Goal: Information Seeking & Learning: Learn about a topic

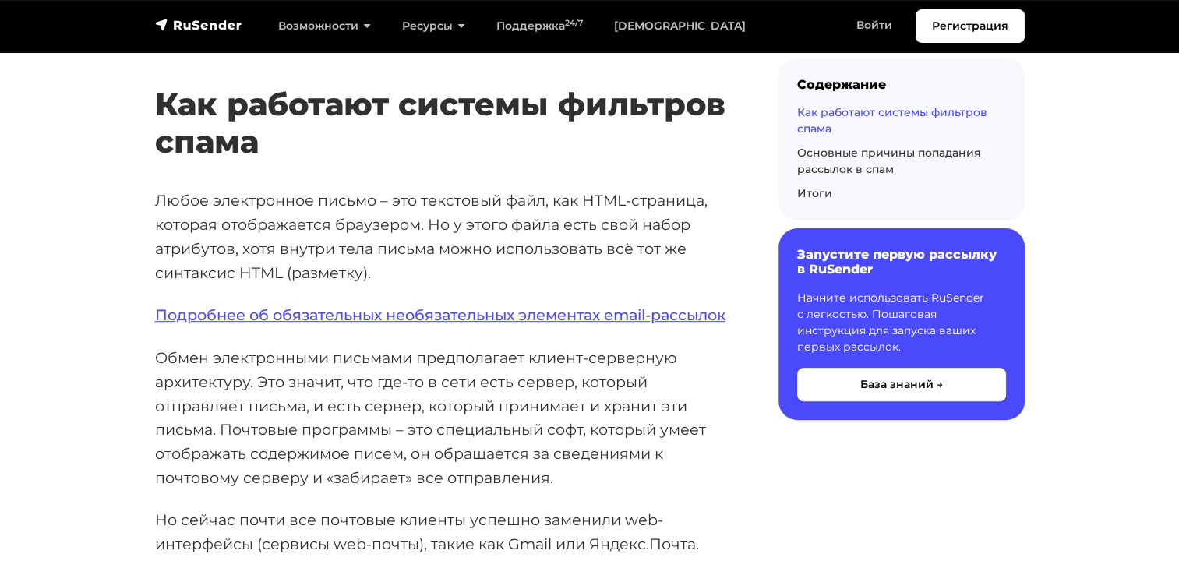
scroll to position [467, 0]
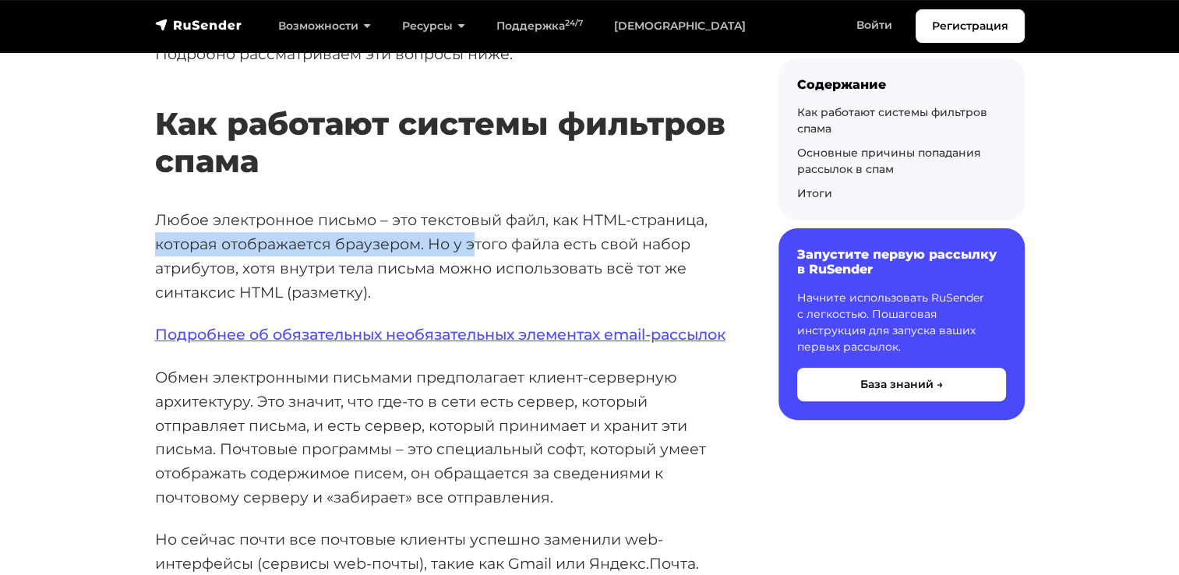
drag, startPoint x: 158, startPoint y: 241, endPoint x: 468, endPoint y: 241, distance: 310.0
click at [468, 241] on p "Любое электронное письмо – это текстовый файл, как HTML-страница, которая отобр…" at bounding box center [441, 256] width 573 height 96
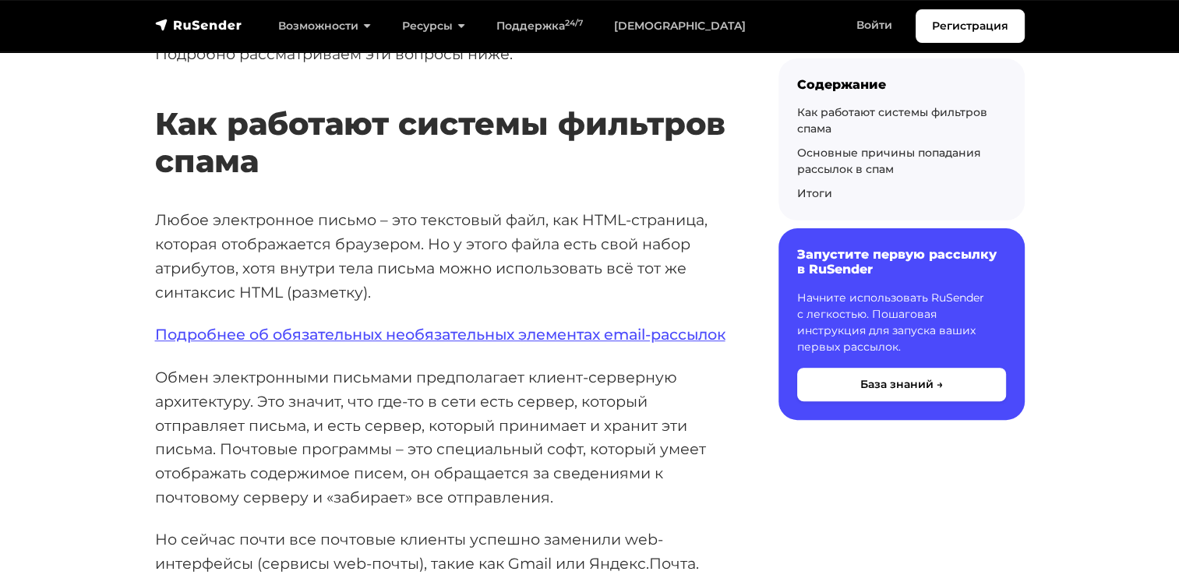
drag, startPoint x: 468, startPoint y: 241, endPoint x: 329, endPoint y: 276, distance: 143.6
click at [329, 276] on p "Любое электронное письмо – это текстовый файл, как HTML-страница, которая отобр…" at bounding box center [441, 256] width 573 height 96
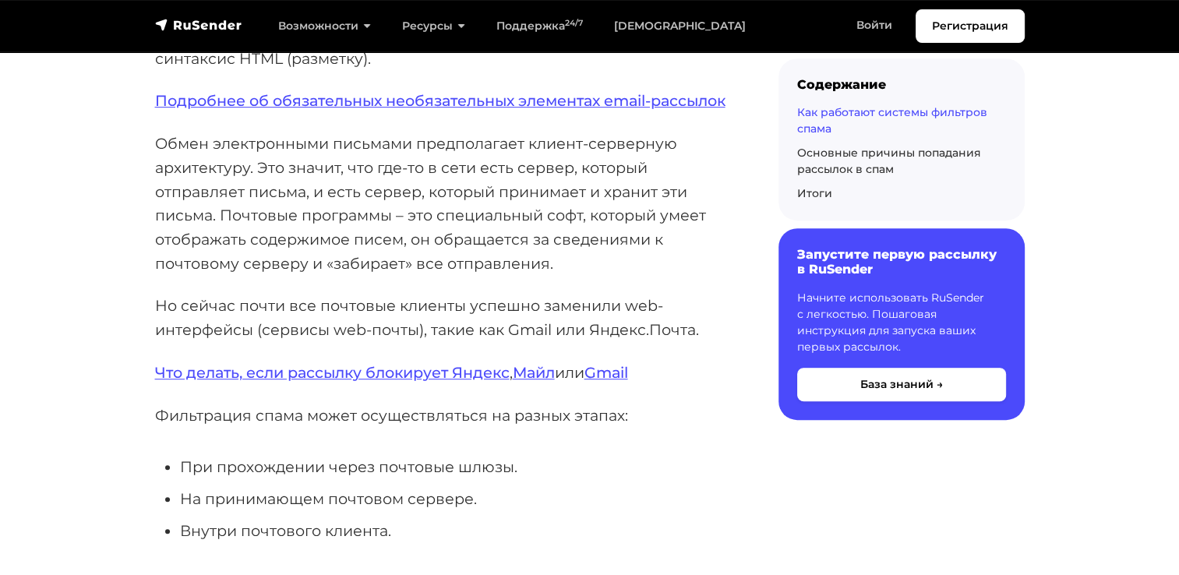
scroll to position [935, 0]
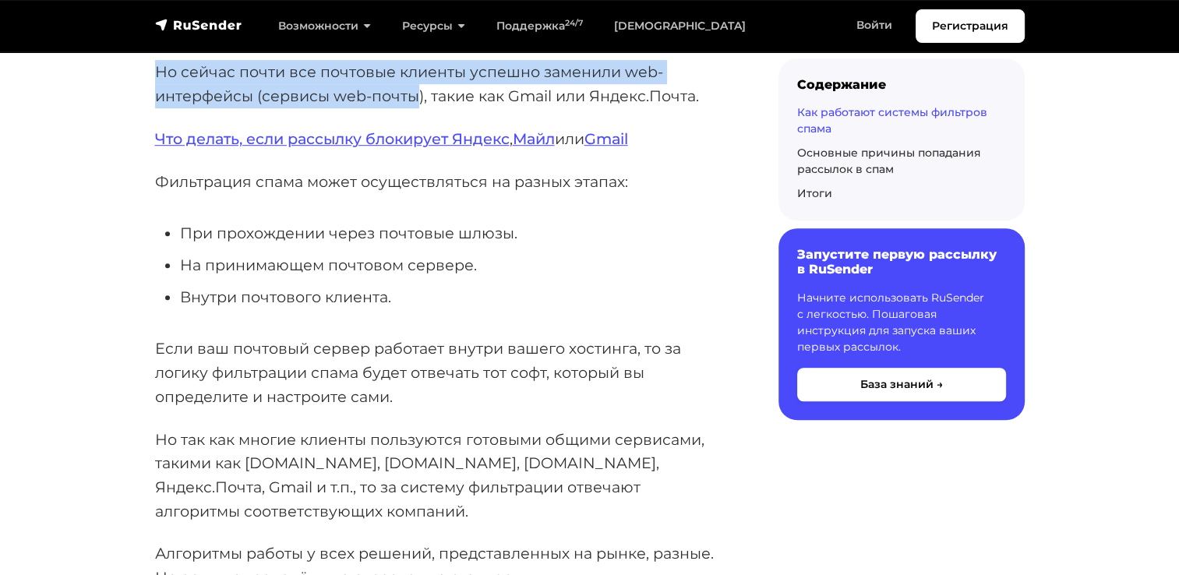
drag, startPoint x: 147, startPoint y: 88, endPoint x: 416, endPoint y: 121, distance: 270.7
drag, startPoint x: 416, startPoint y: 121, endPoint x: 330, endPoint y: 95, distance: 90.2
click at [330, 95] on p "Но сейчас почти все почтовые клиенты успешно заменили web-интерфейсы (сервисы w…" at bounding box center [441, 84] width 573 height 48
click at [337, 108] on p "Но сейчас почти все почтовые клиенты успешно заменили web-интерфейсы (сервисы w…" at bounding box center [441, 84] width 573 height 48
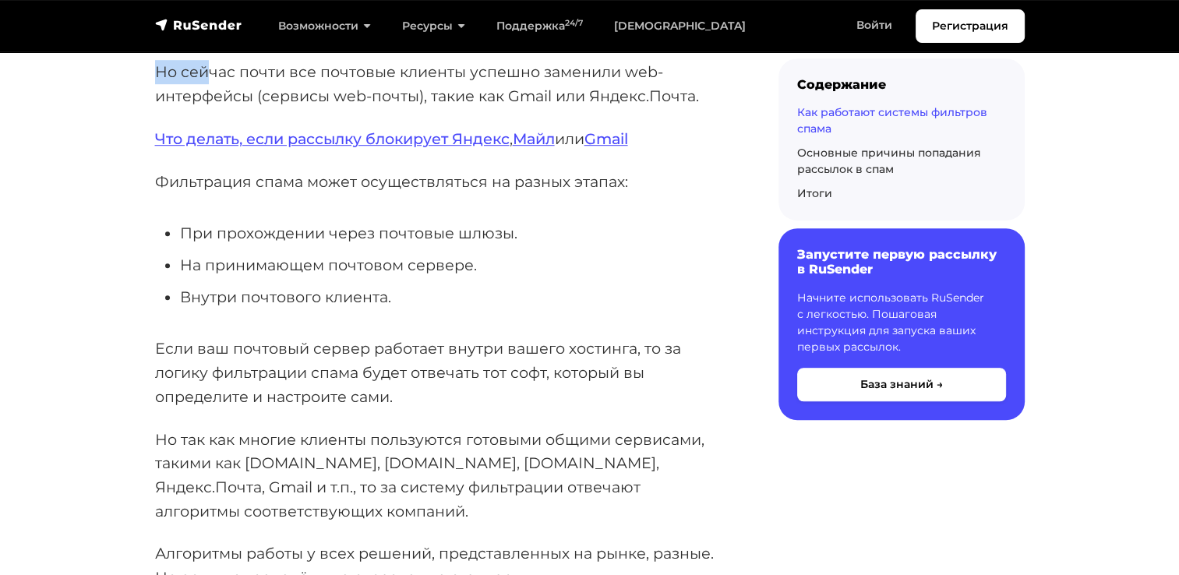
drag, startPoint x: 155, startPoint y: 95, endPoint x: 211, endPoint y: 95, distance: 56.1
click at [211, 95] on p "Но сейчас почти все почтовые клиенты успешно заменили web-интерфейсы (сервисы w…" at bounding box center [441, 84] width 573 height 48
drag, startPoint x: 211, startPoint y: 95, endPoint x: 193, endPoint y: 112, distance: 24.8
click at [193, 108] on p "Но сейчас почти все почтовые клиенты успешно заменили web-интерфейсы (сервисы w…" at bounding box center [441, 84] width 573 height 48
drag, startPoint x: 153, startPoint y: 92, endPoint x: 163, endPoint y: 98, distance: 11.9
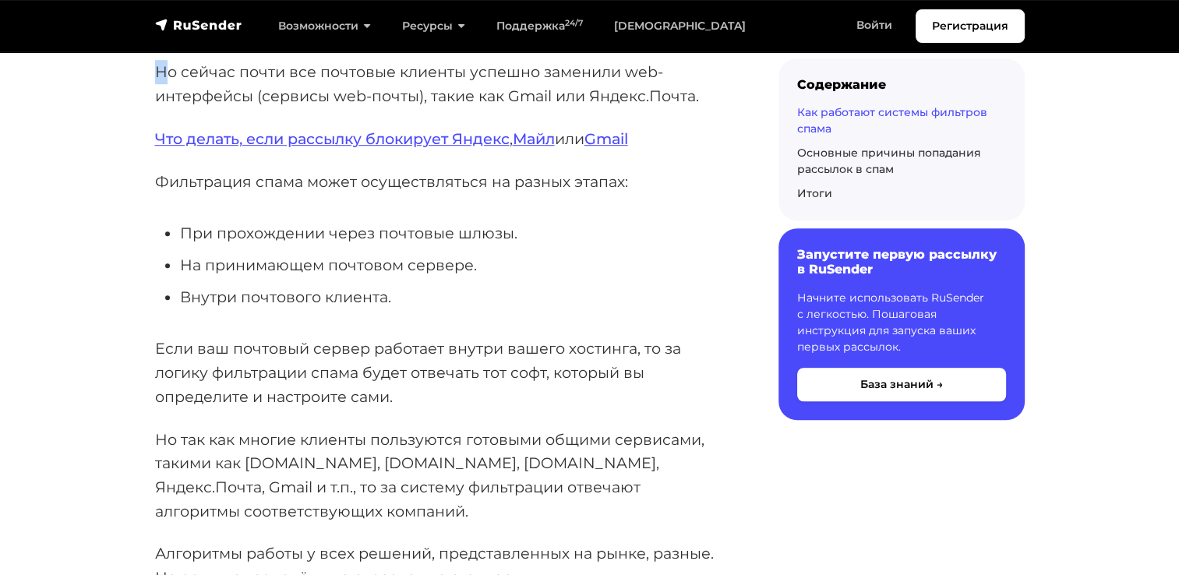
drag, startPoint x: 163, startPoint y: 98, endPoint x: 155, endPoint y: 97, distance: 7.8
drag, startPoint x: 153, startPoint y: 93, endPoint x: 175, endPoint y: 101, distance: 23.9
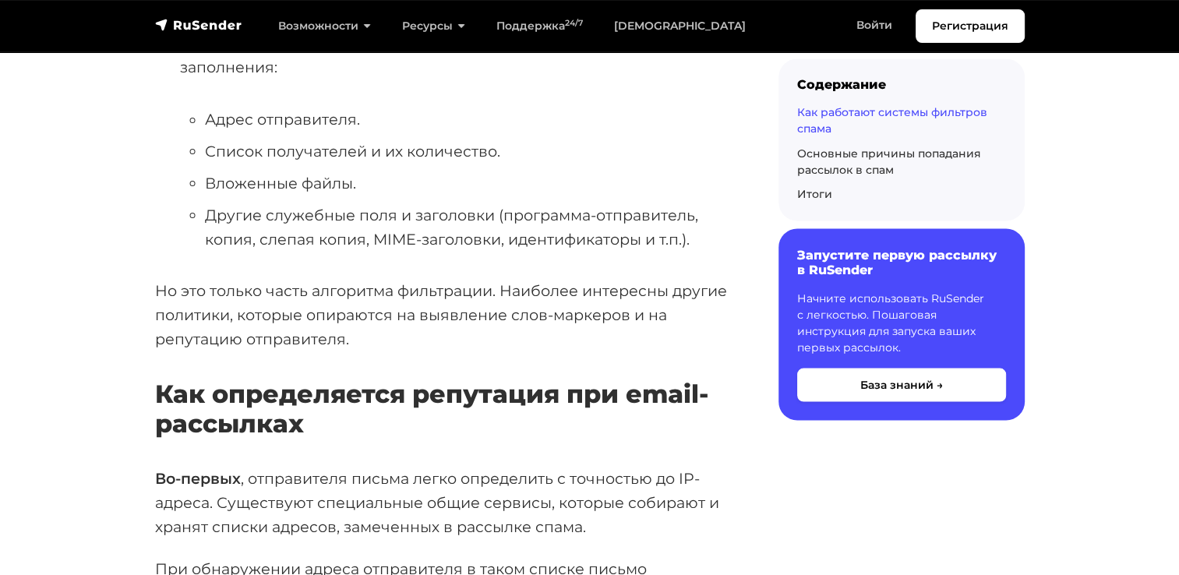
scroll to position [2960, 0]
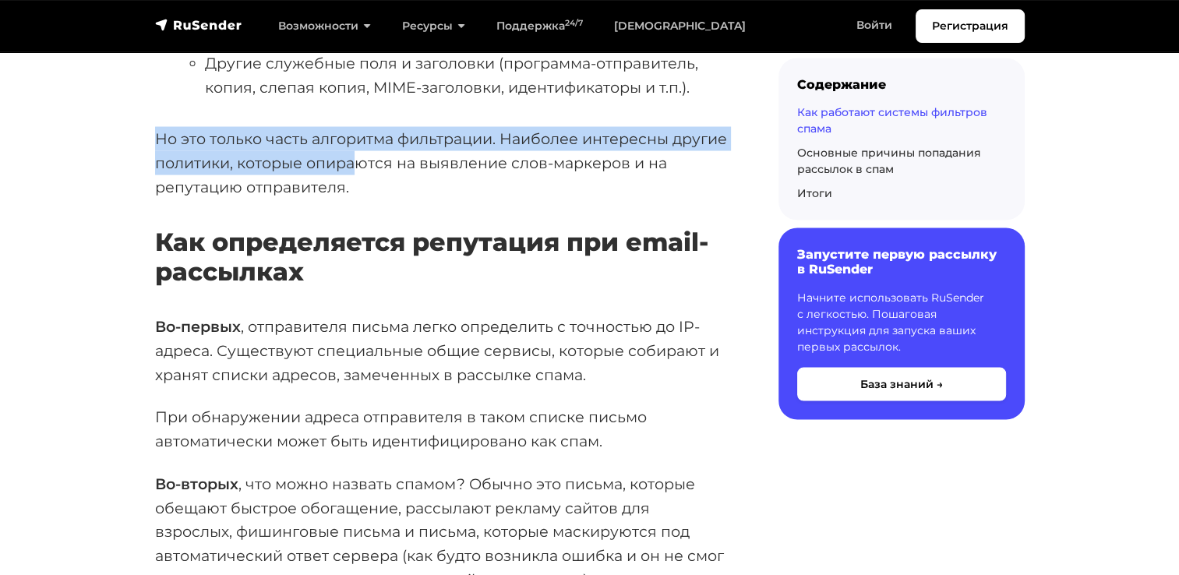
drag, startPoint x: 150, startPoint y: 164, endPoint x: 351, endPoint y: 183, distance: 201.9
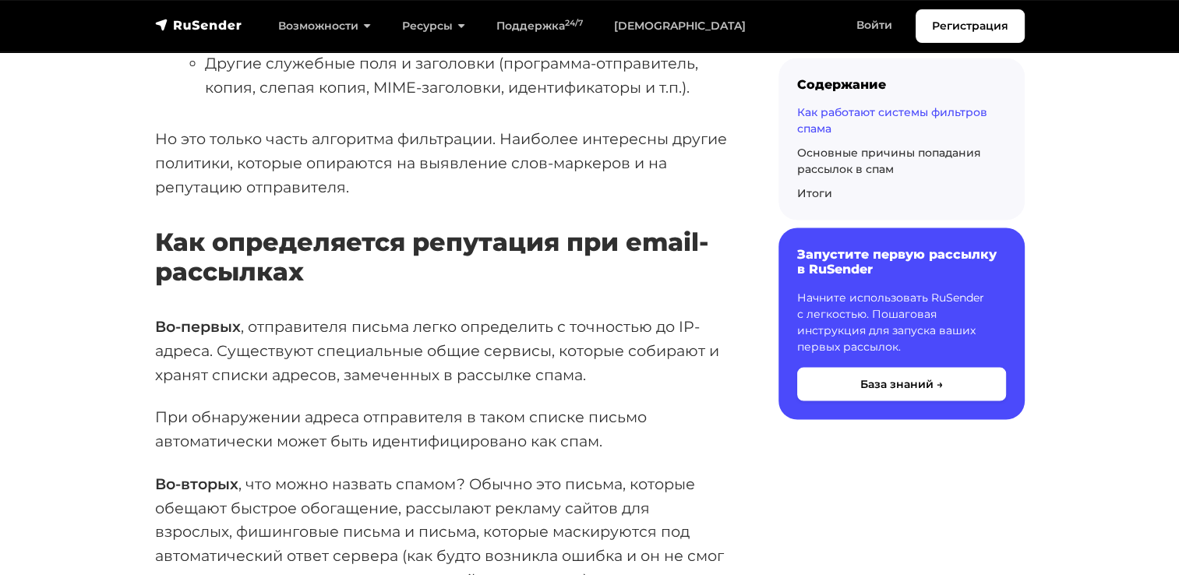
drag, startPoint x: 351, startPoint y: 183, endPoint x: 328, endPoint y: 218, distance: 42.1
click at [328, 199] on p "Но это только часть алгоритма фильтрации. Наиболее интересны другие политики, к…" at bounding box center [441, 163] width 573 height 72
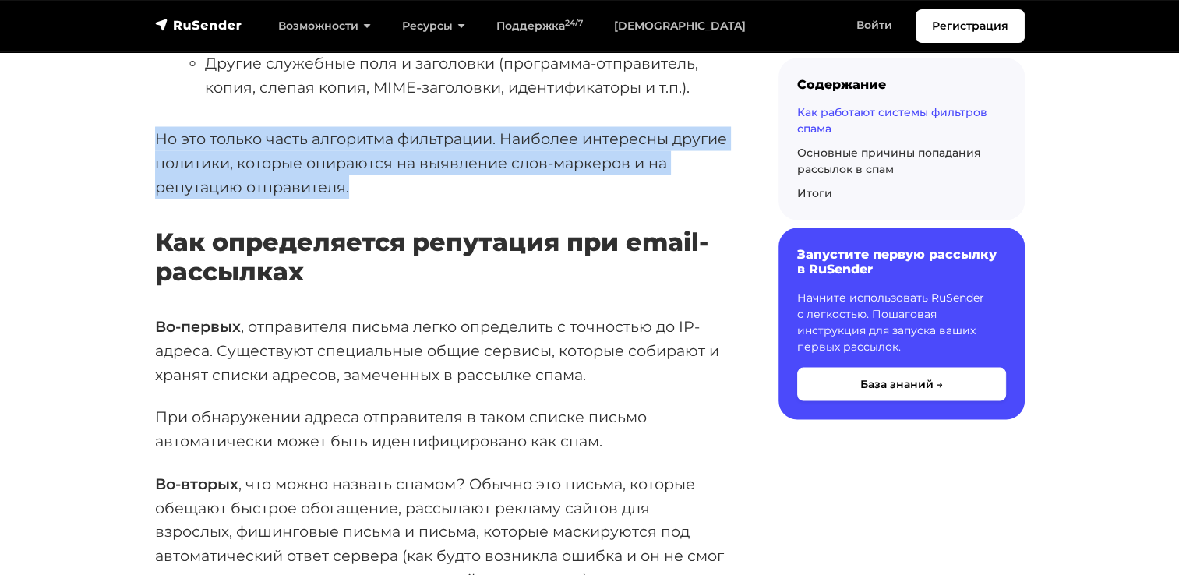
drag, startPoint x: 377, startPoint y: 211, endPoint x: 142, endPoint y: 130, distance: 248.8
drag, startPoint x: 142, startPoint y: 130, endPoint x: 112, endPoint y: 168, distance: 48.3
click at [178, 199] on p "Но это только часть алгоритма фильтрации. Наиболее интересны другие политики, к…" at bounding box center [441, 163] width 573 height 72
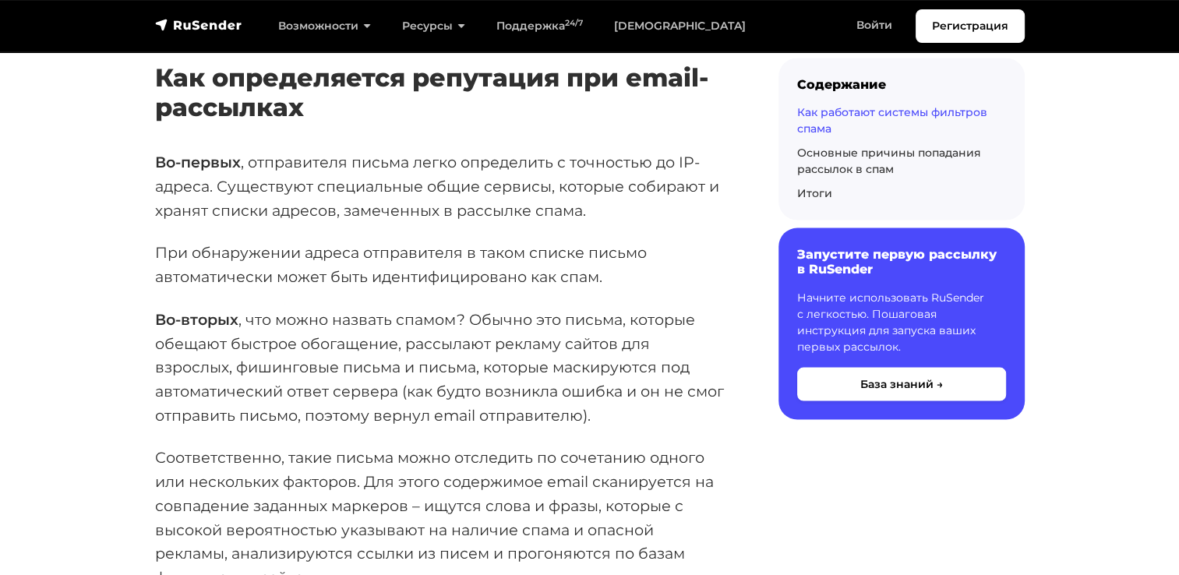
scroll to position [3116, 0]
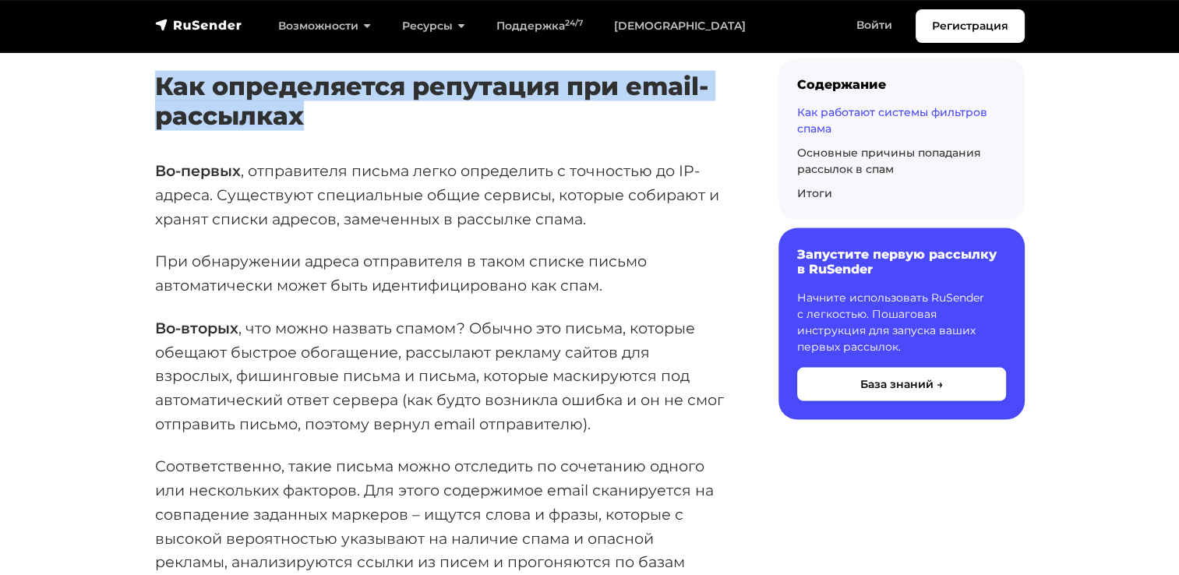
drag, startPoint x: 156, startPoint y: 100, endPoint x: 308, endPoint y: 144, distance: 158.8
click at [308, 132] on h3 "Как определяется репутация при email-рассылках" at bounding box center [441, 102] width 573 height 60
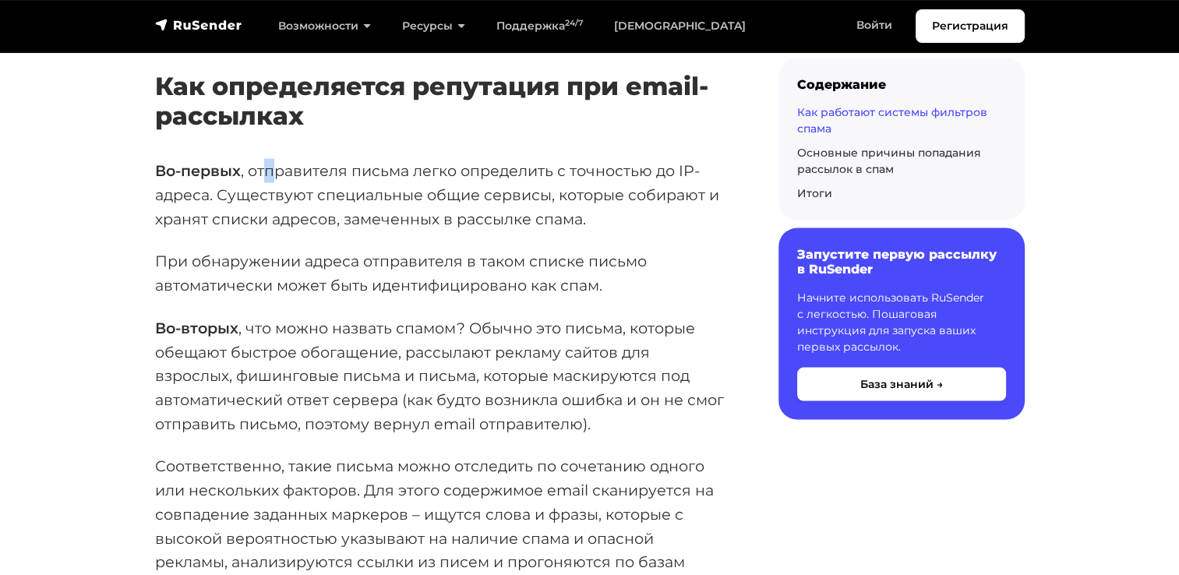
drag, startPoint x: 308, startPoint y: 144, endPoint x: 270, endPoint y: 195, distance: 63.9
click at [270, 195] on p "Во-первых , отправителя письма легко определить с точностью до IP-адреса. Сущес…" at bounding box center [441, 195] width 573 height 72
drag, startPoint x: 270, startPoint y: 195, endPoint x: 172, endPoint y: 186, distance: 97.8
click at [172, 180] on strong "Во-первых" at bounding box center [198, 170] width 86 height 19
drag, startPoint x: 157, startPoint y: 186, endPoint x: 258, endPoint y: 204, distance: 102.8
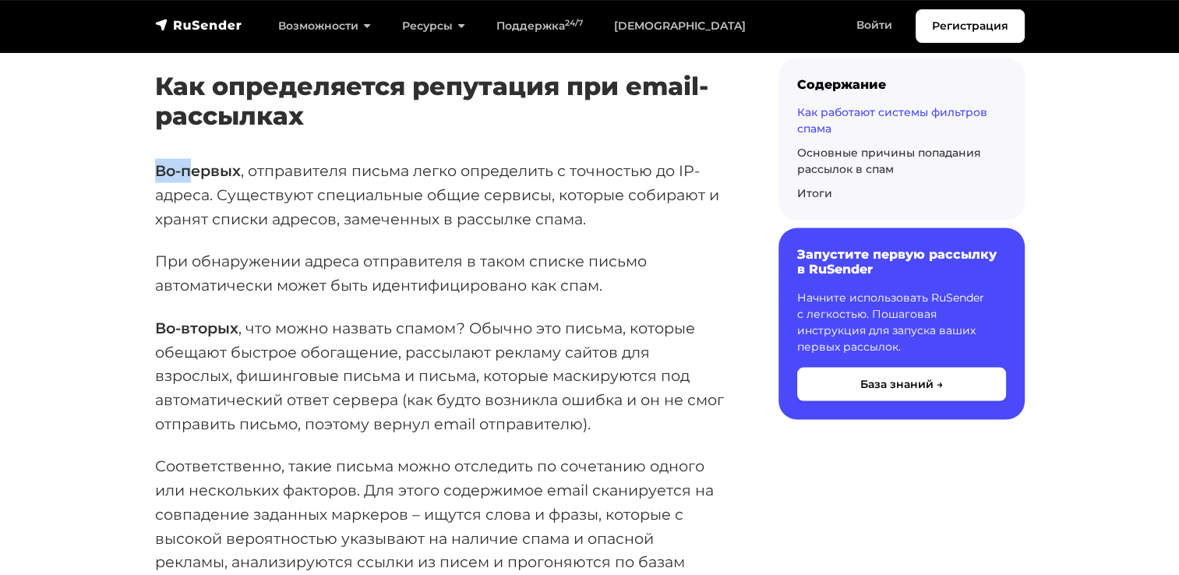
click at [255, 204] on p "Во-первых , отправителя письма легко определить с точностью до IP-адреса. Сущес…" at bounding box center [441, 195] width 573 height 72
drag, startPoint x: 258, startPoint y: 204, endPoint x: 290, endPoint y: 263, distance: 66.6
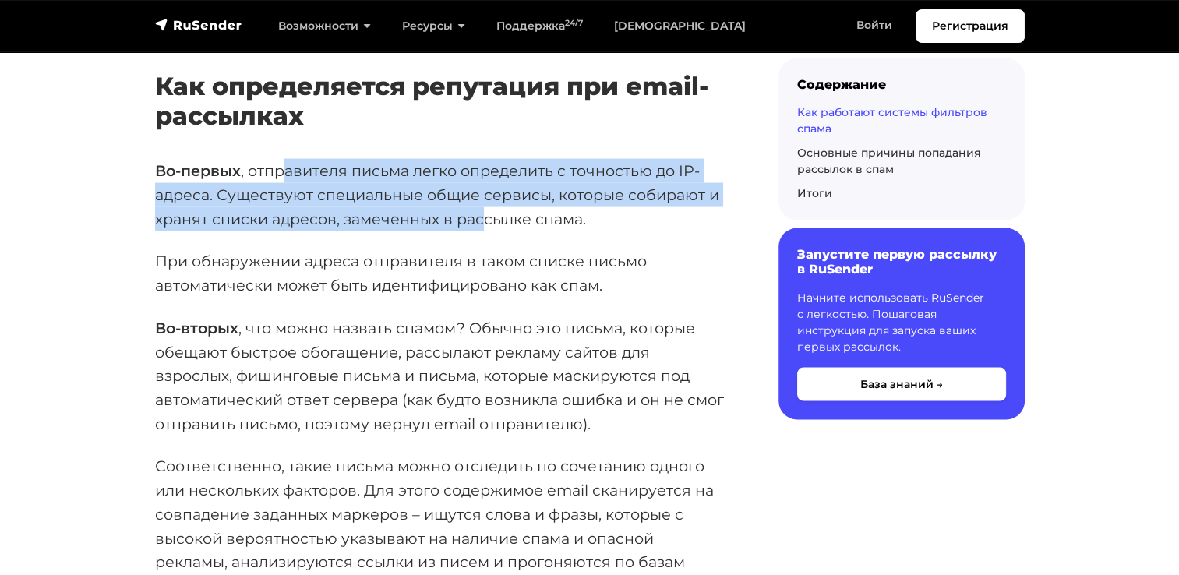
drag, startPoint x: 288, startPoint y: 173, endPoint x: 486, endPoint y: 246, distance: 211.0
drag, startPoint x: 486, startPoint y: 246, endPoint x: 300, endPoint y: 229, distance: 187.0
click at [300, 229] on p "Во-первых , отправителя письма легко определить с точностью до IP-адреса. Сущес…" at bounding box center [441, 195] width 573 height 72
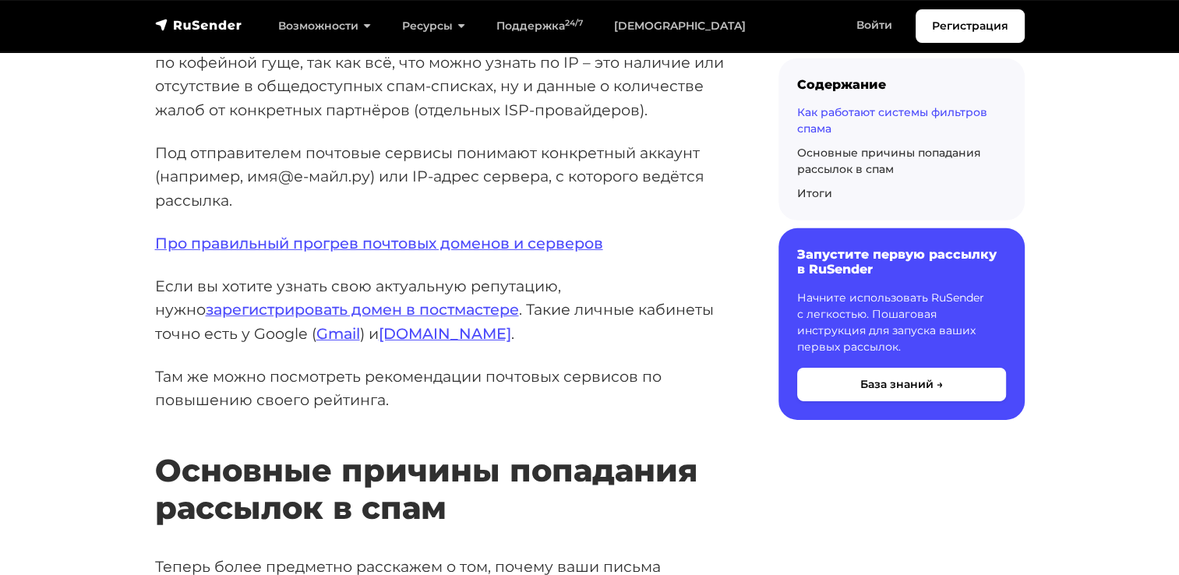
scroll to position [4908, 0]
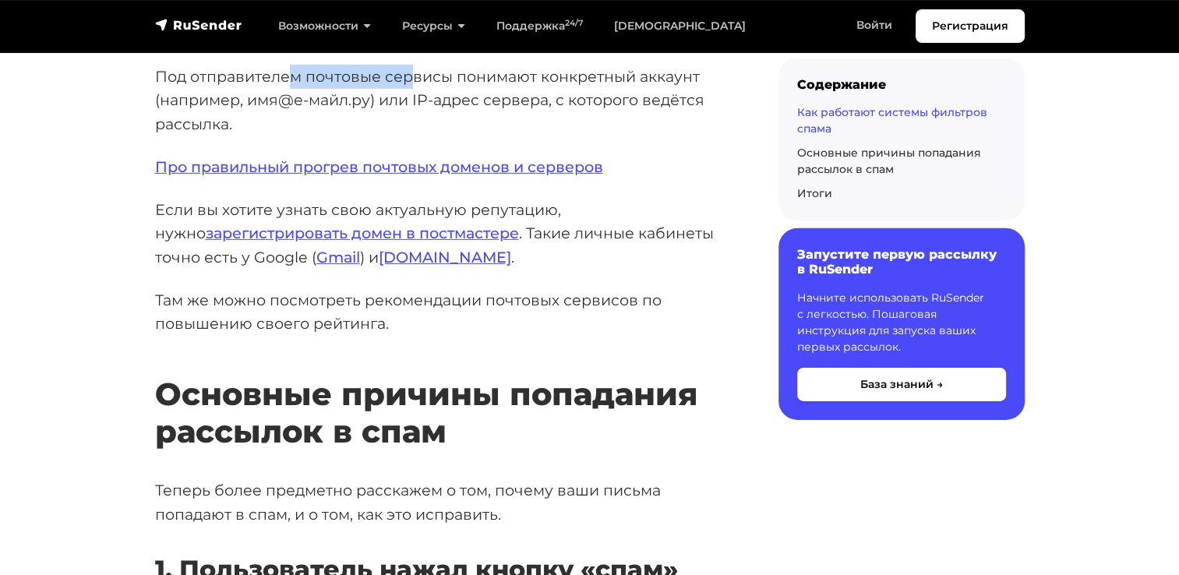
drag, startPoint x: 294, startPoint y: 121, endPoint x: 414, endPoint y: 111, distance: 120.4
click at [414, 111] on p "Под отправителем почтовые сервисы понимают конкретный аккаунт (например, имя@е-…" at bounding box center [441, 101] width 573 height 72
drag, startPoint x: 414, startPoint y: 111, endPoint x: 391, endPoint y: 157, distance: 52.3
click at [391, 136] on p "Под отправителем почтовые сервисы понимают конкретный аккаунт (например, имя@е-…" at bounding box center [441, 101] width 573 height 72
